Goal: Task Accomplishment & Management: Use online tool/utility

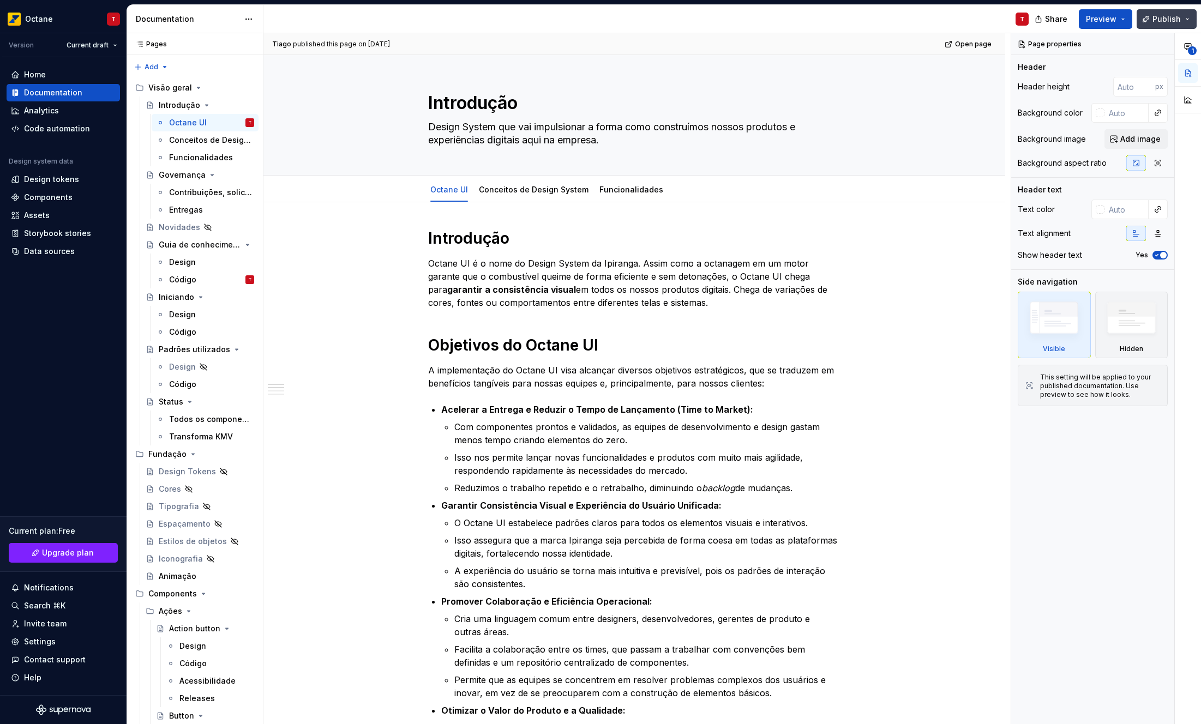
click at [1152, 17] on button "Publish" at bounding box center [1166, 19] width 60 height 20
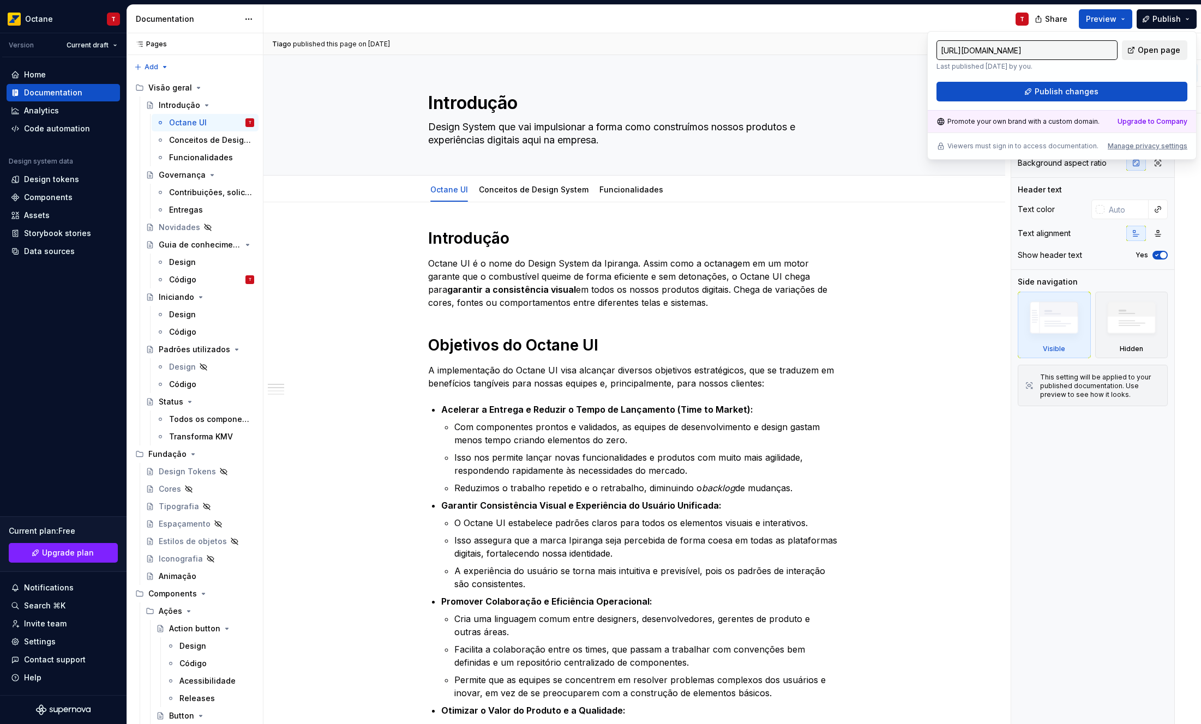
click at [1153, 53] on span "Open page" at bounding box center [1159, 50] width 43 height 11
type textarea "*"
